Goal: Find contact information: Find contact information

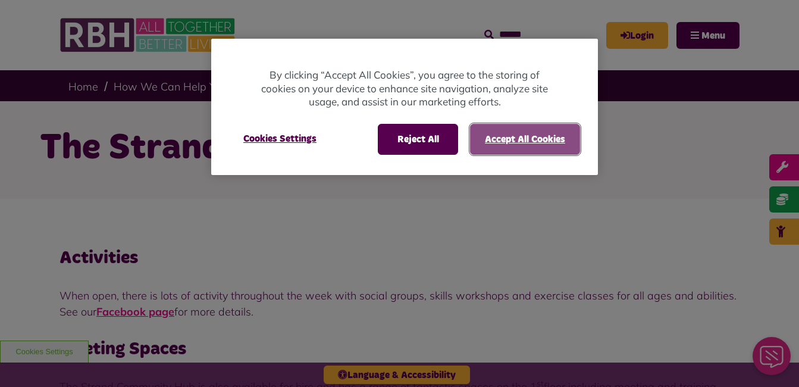
click at [551, 137] on button "Accept All Cookies" at bounding box center [525, 139] width 110 height 31
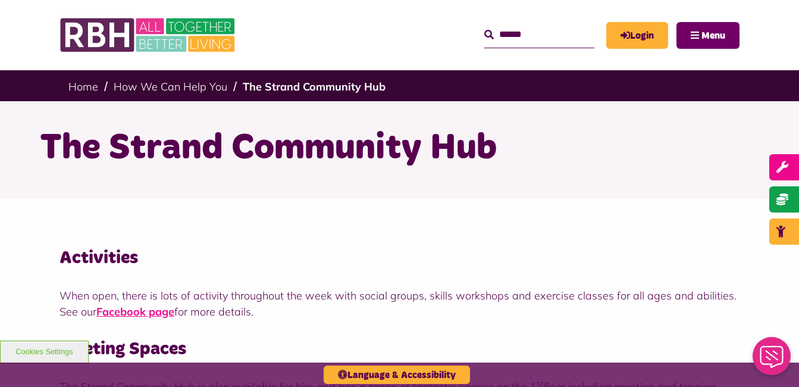
click at [710, 33] on span "Menu" at bounding box center [713, 36] width 24 height 10
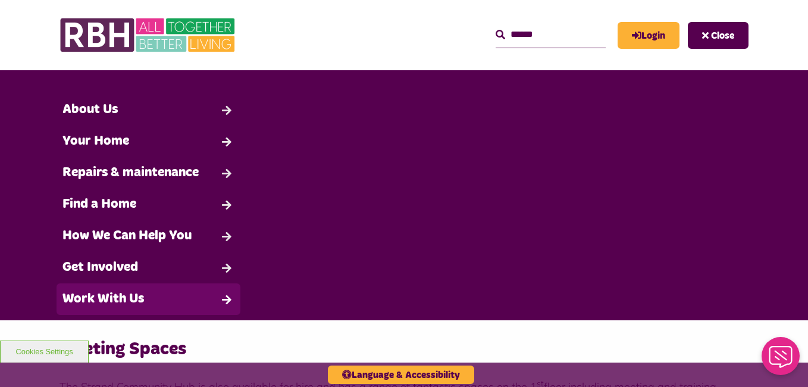
click at [210, 297] on link "Work With Us" at bounding box center [149, 299] width 184 height 32
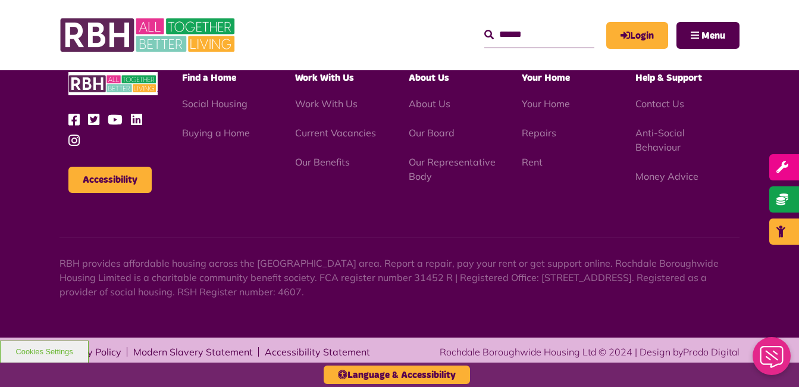
scroll to position [764, 0]
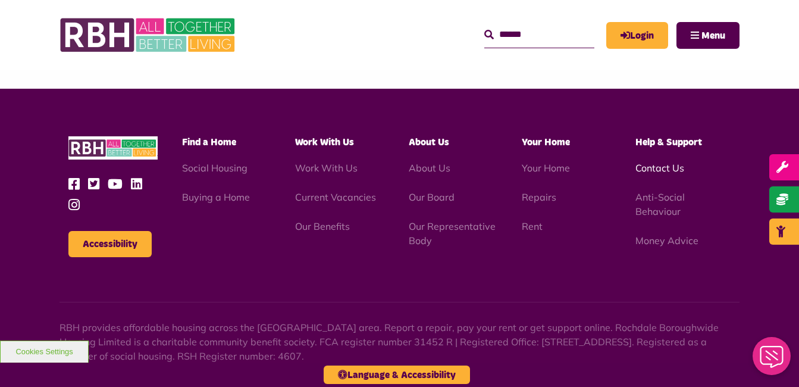
click at [669, 169] on link "Contact Us" at bounding box center [659, 168] width 49 height 12
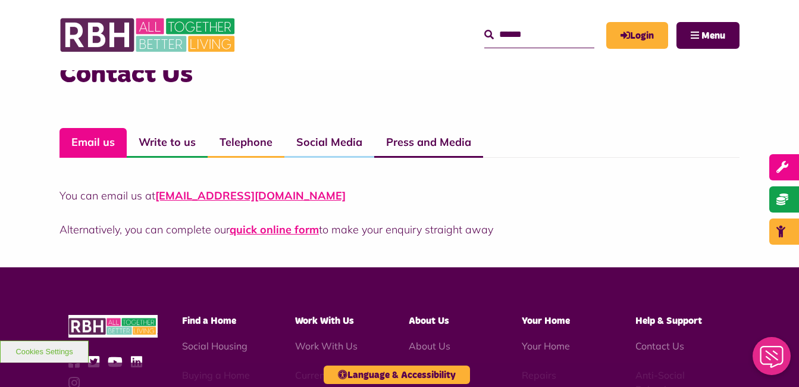
scroll to position [857, 0]
